Goal: Check status: Check status

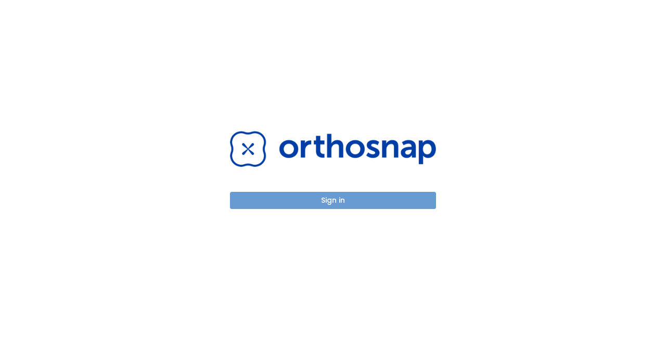
click at [327, 200] on button "Sign in" at bounding box center [333, 200] width 206 height 17
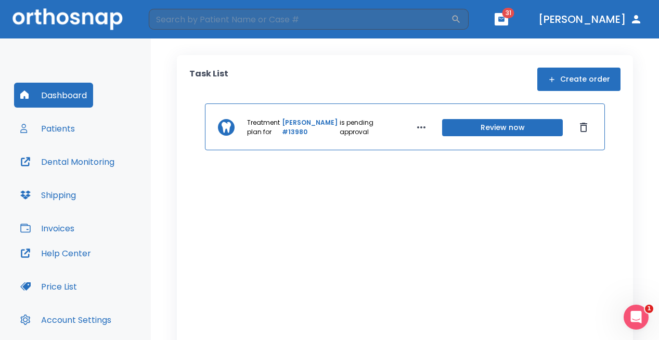
click at [66, 129] on button "Patients" at bounding box center [47, 128] width 67 height 25
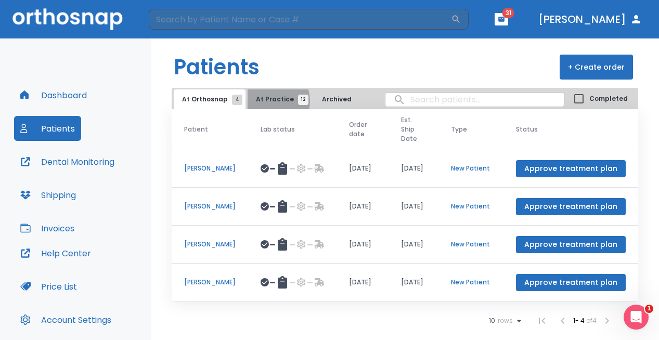
click at [266, 101] on span "At Practice 12" at bounding box center [279, 99] width 47 height 9
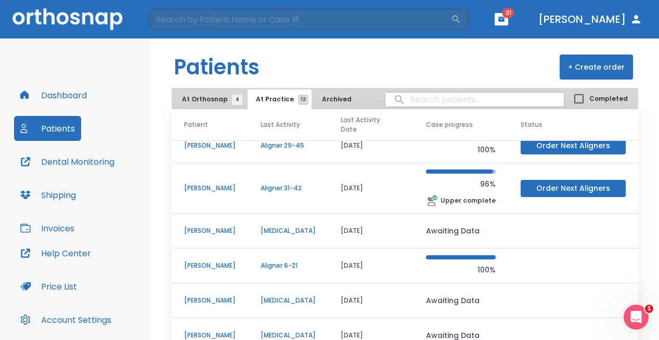
scroll to position [48, 0]
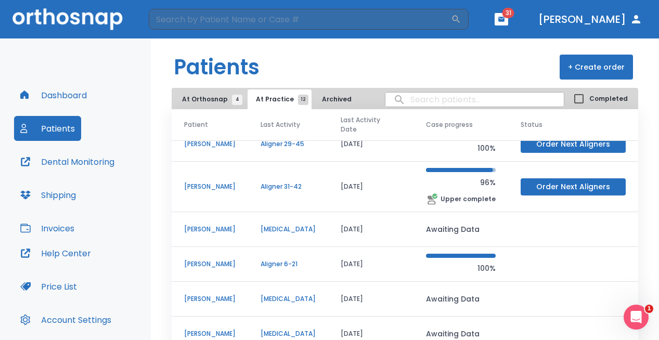
click at [229, 186] on p "[PERSON_NAME]" at bounding box center [210, 186] width 52 height 9
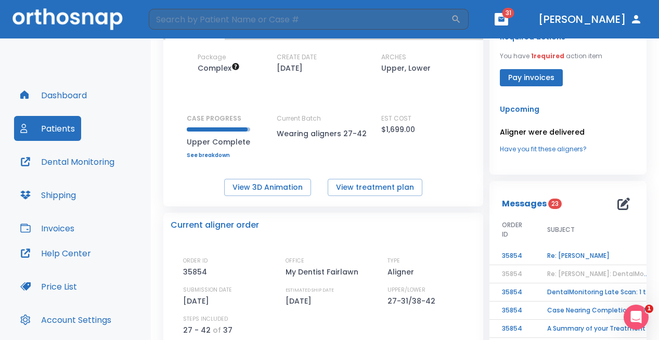
scroll to position [116, 0]
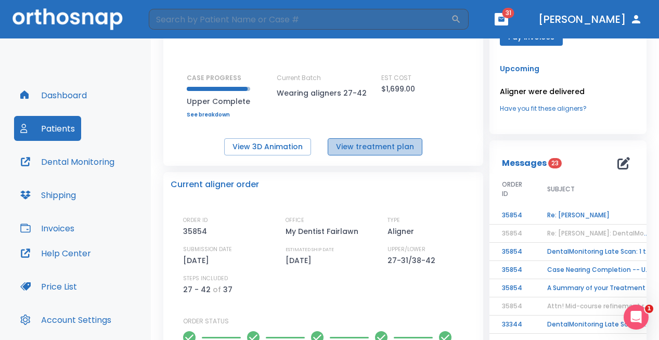
click at [379, 148] on button "View treatment plan" at bounding box center [375, 146] width 95 height 17
